Goal: Task Accomplishment & Management: Manage account settings

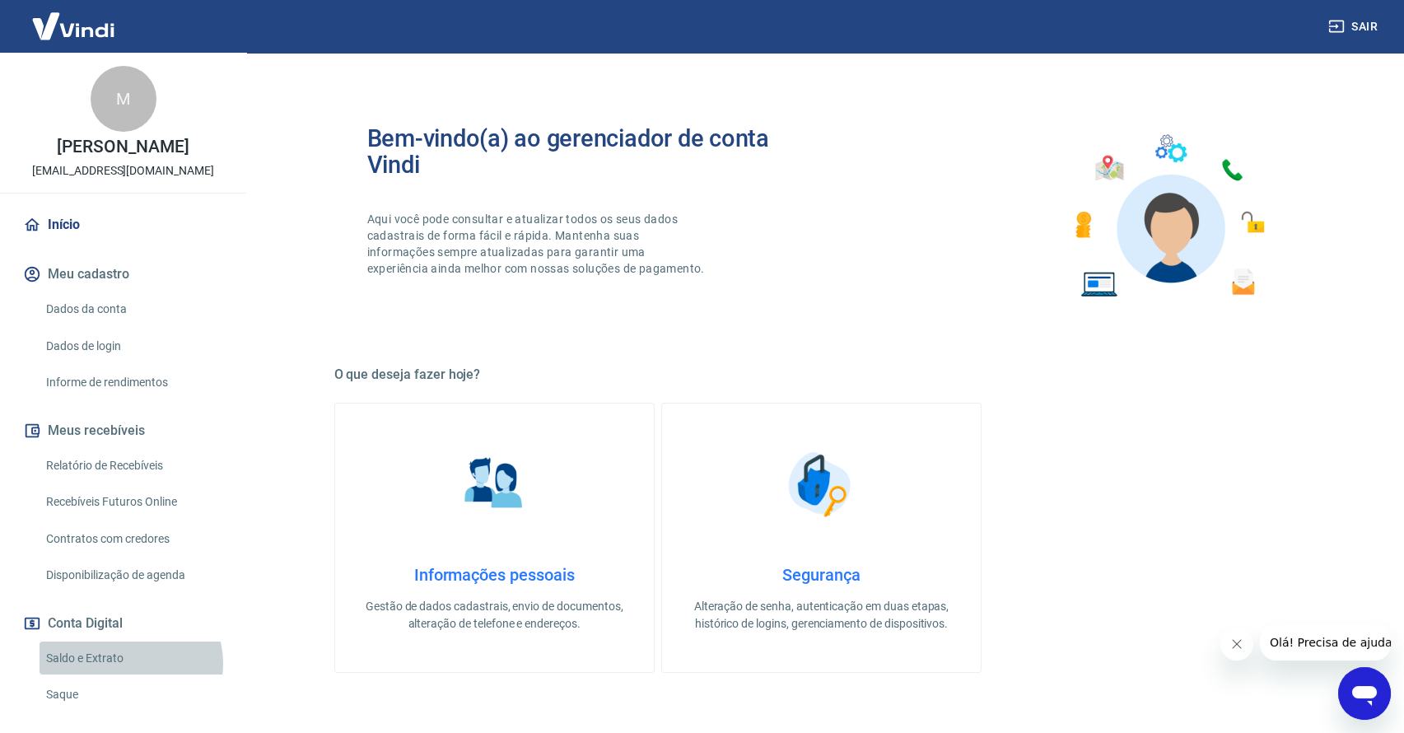
drag, startPoint x: 128, startPoint y: 680, endPoint x: 128, endPoint y: 699, distance: 18.9
click at [127, 675] on link "Saldo e Extrato" at bounding box center [133, 659] width 187 height 34
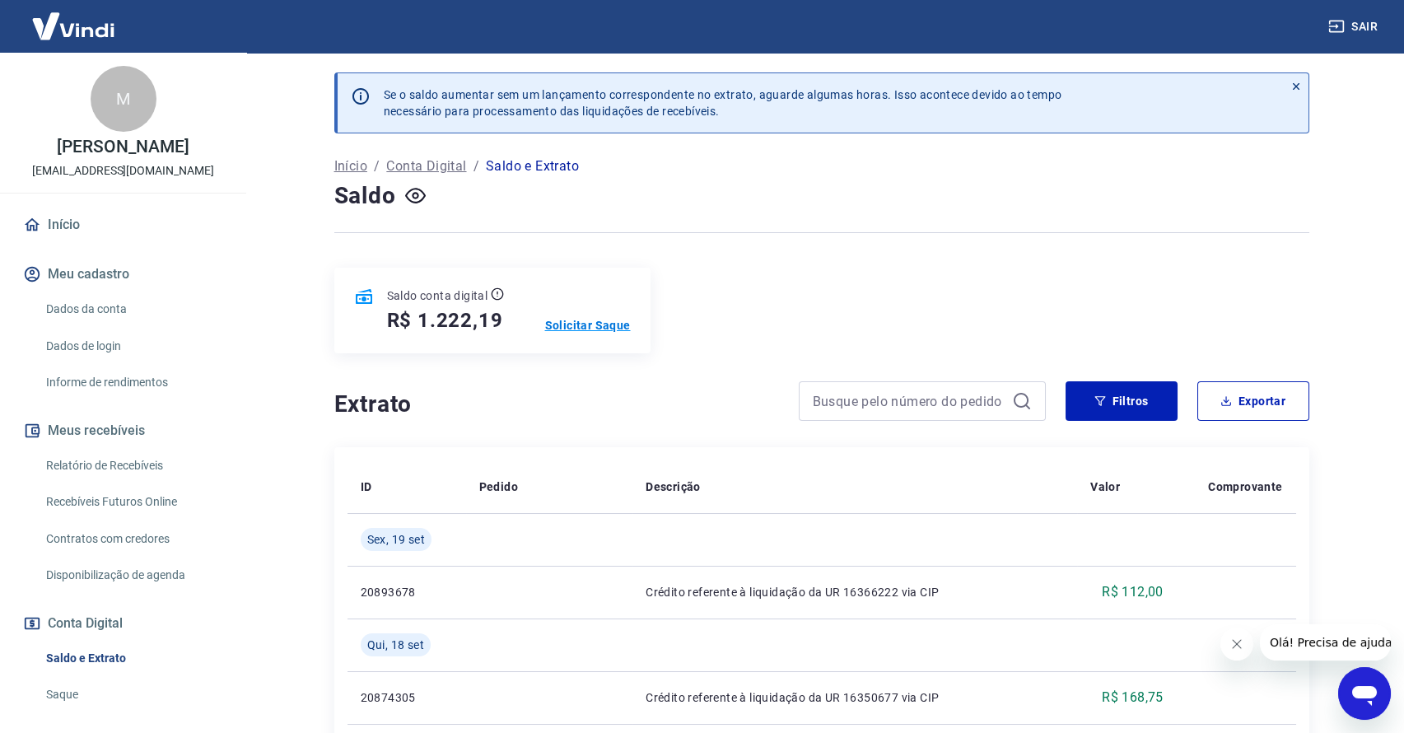
click at [591, 320] on p "Solicitar Saque" at bounding box center [588, 325] width 86 height 16
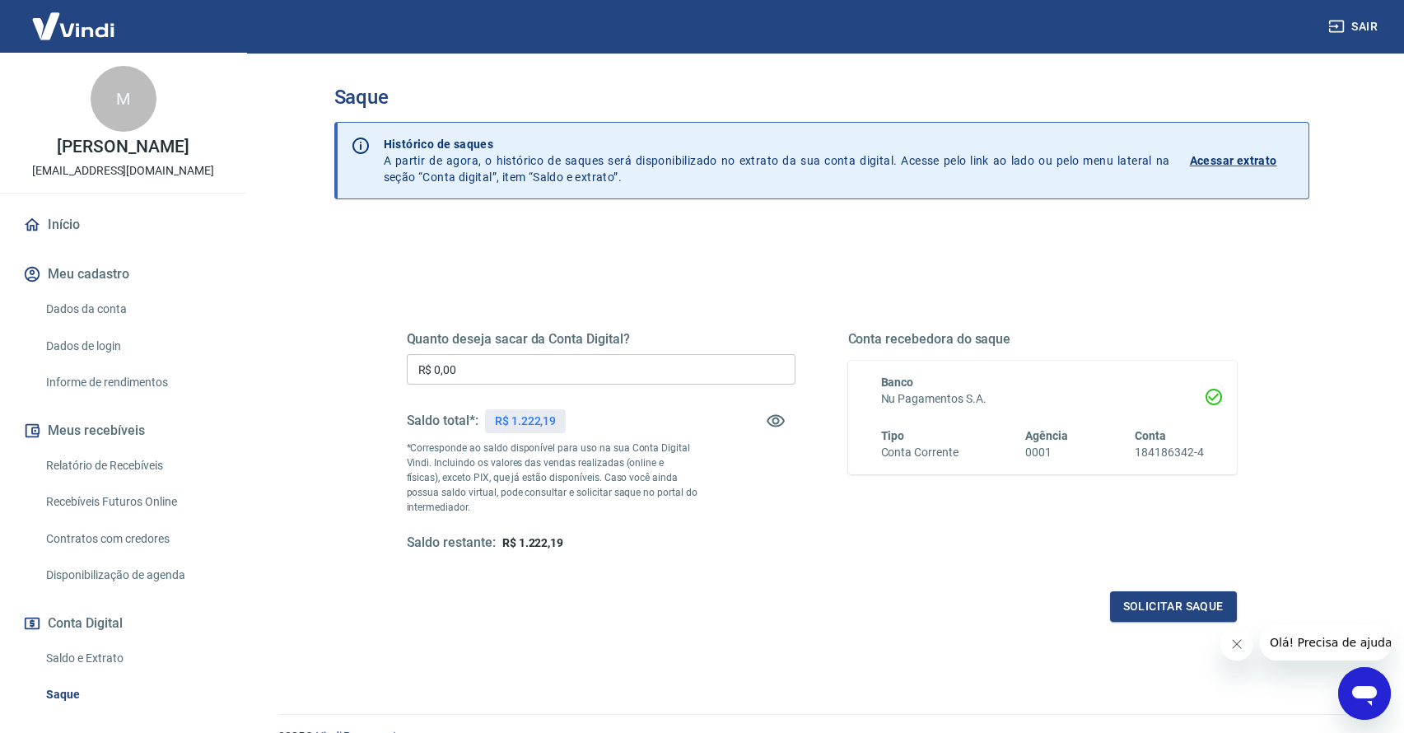
click at [640, 370] on input "R$ 0,00" at bounding box center [601, 369] width 389 height 30
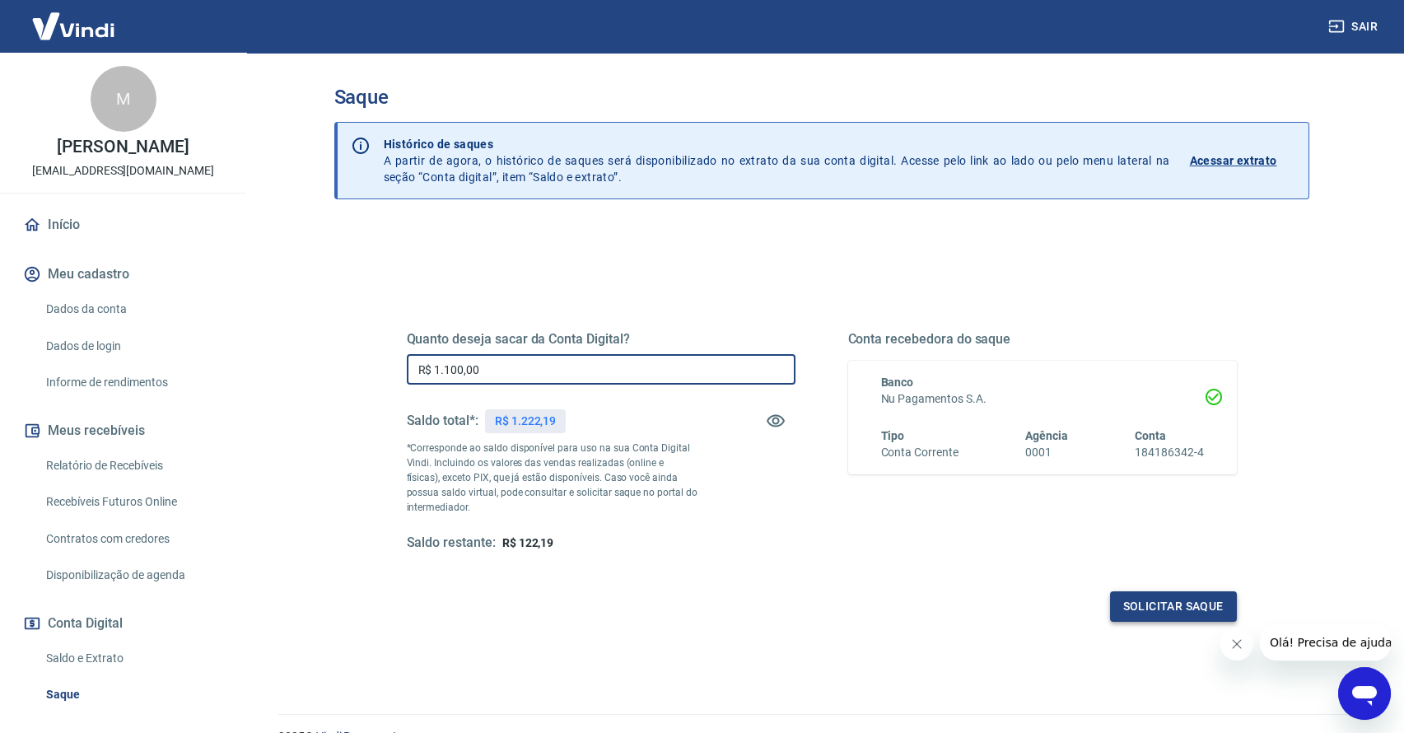
type input "R$ 1.100,00"
click at [1182, 605] on button "Solicitar saque" at bounding box center [1173, 606] width 127 height 30
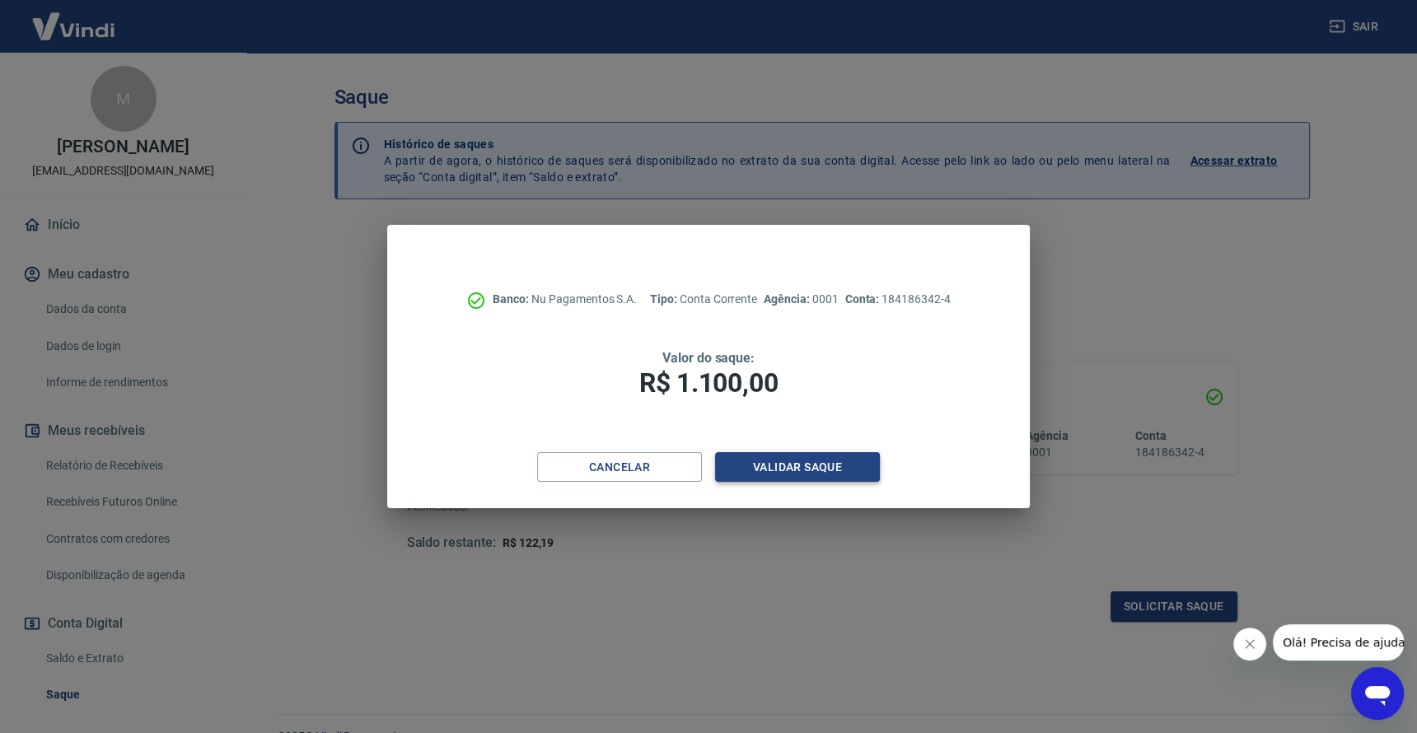
click at [796, 464] on button "Validar saque" at bounding box center [797, 467] width 165 height 30
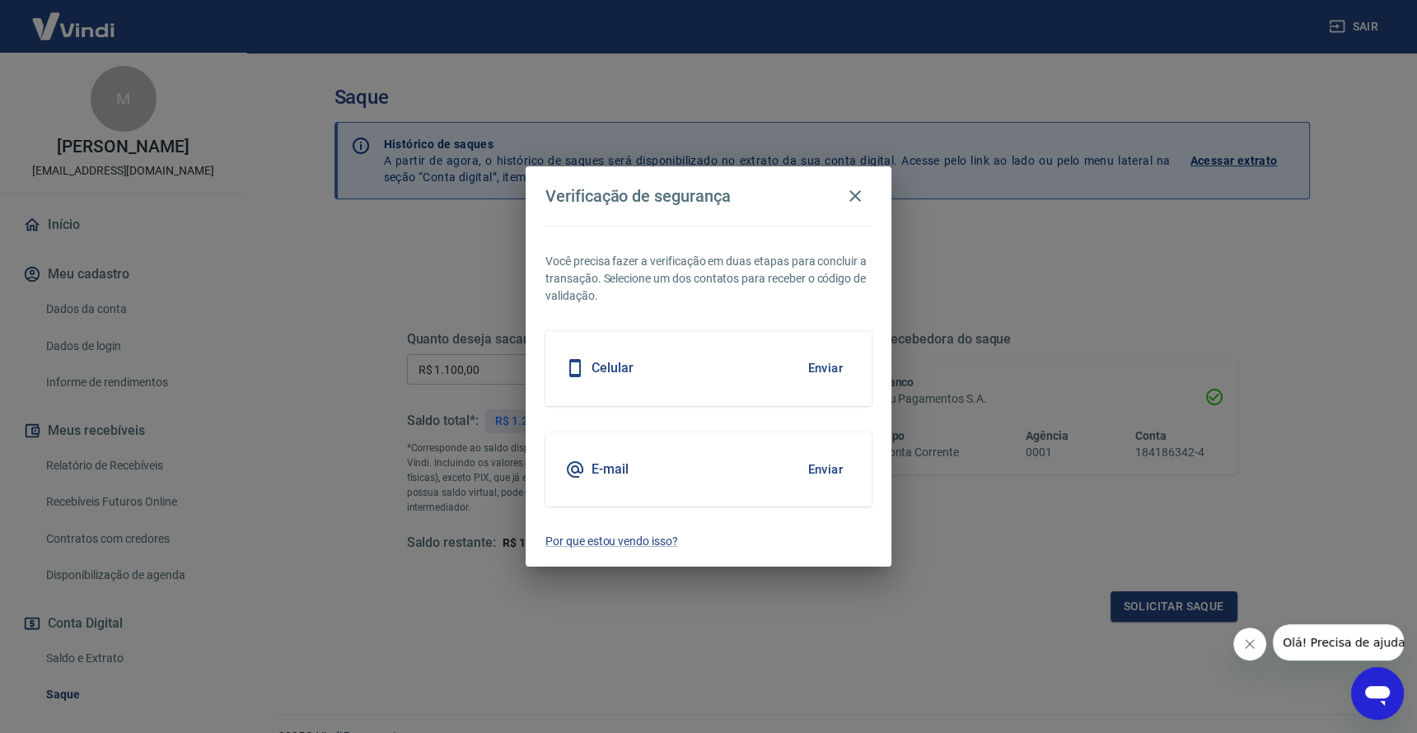
click at [818, 476] on button "Enviar" at bounding box center [825, 469] width 54 height 35
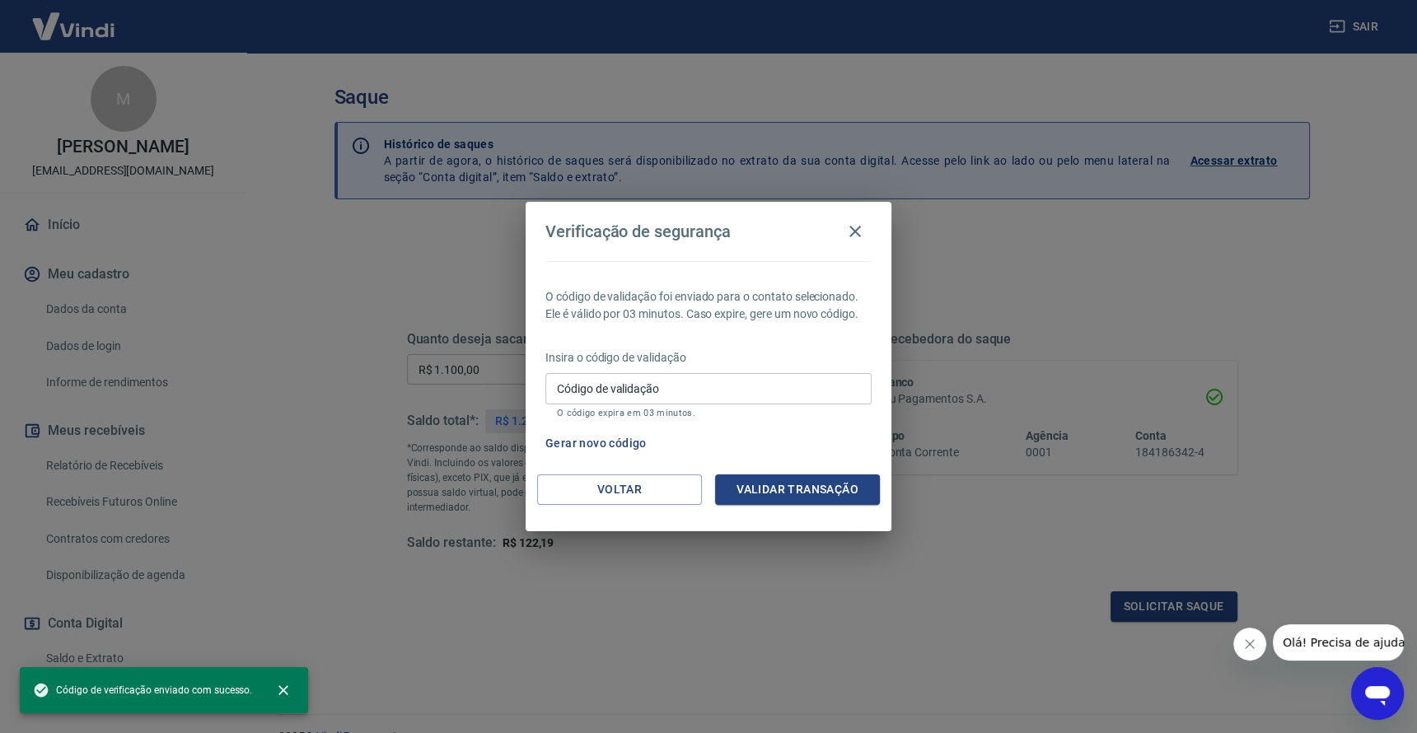
click at [743, 390] on input "Código de validação" at bounding box center [708, 388] width 326 height 30
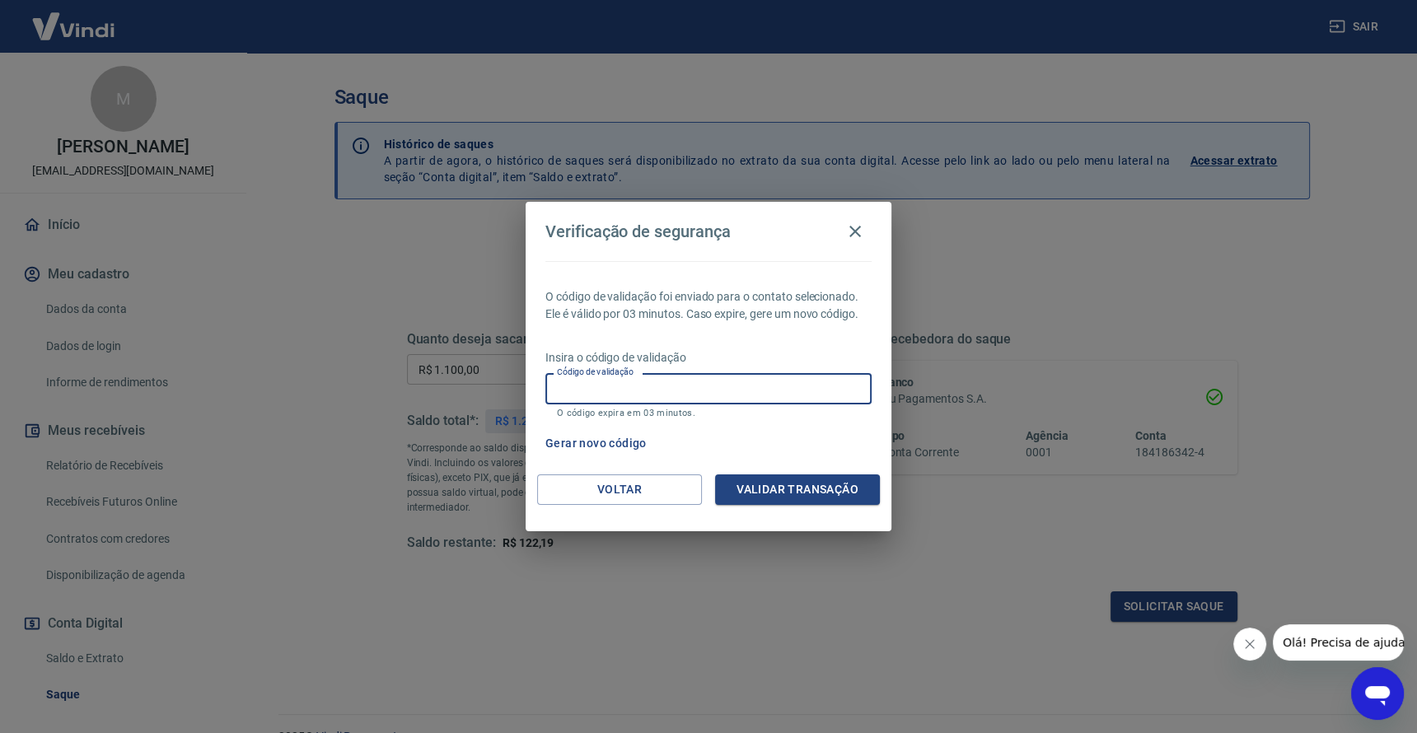
paste input "720077"
type input "720077"
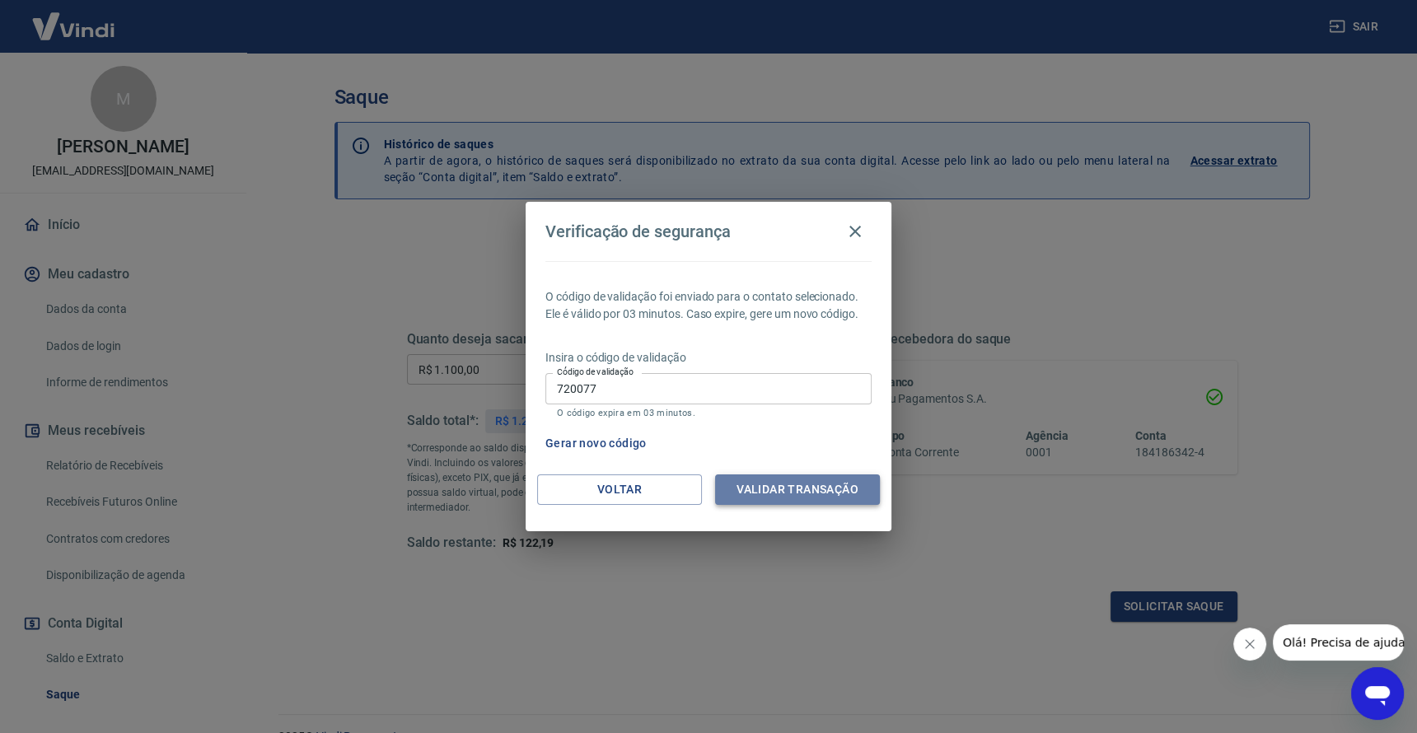
click at [833, 490] on button "Validar transação" at bounding box center [797, 489] width 165 height 30
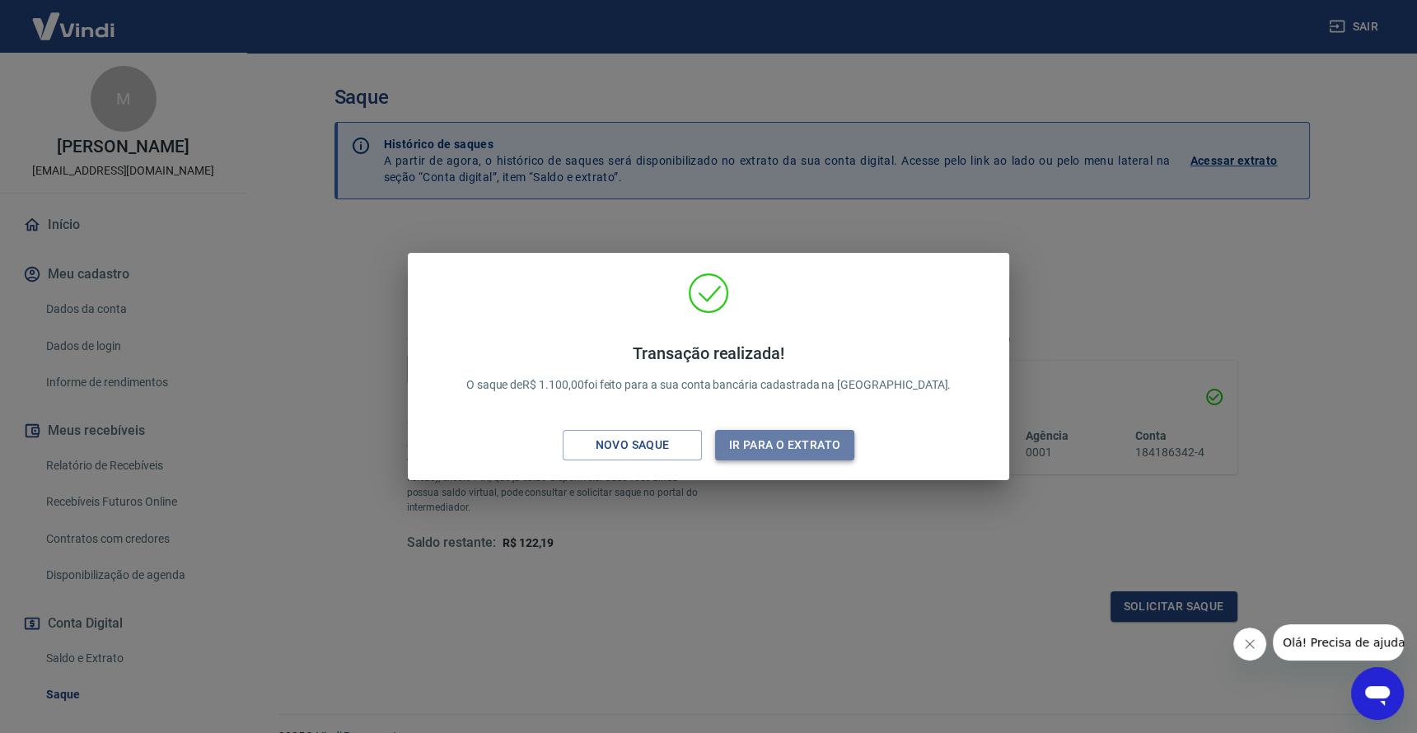
click at [792, 437] on button "Ir para o extrato" at bounding box center [784, 445] width 139 height 30
